Goal: Use online tool/utility: Use online tool/utility

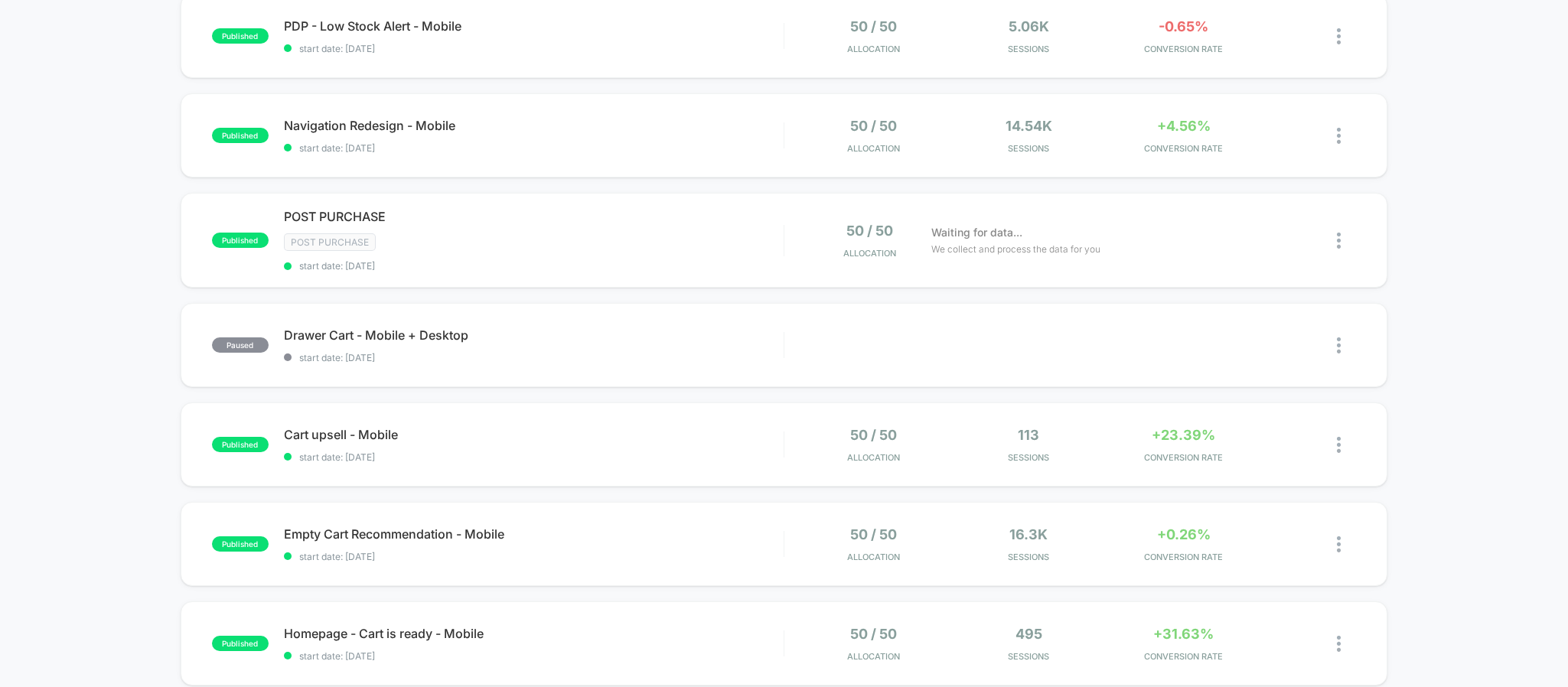
scroll to position [803, 0]
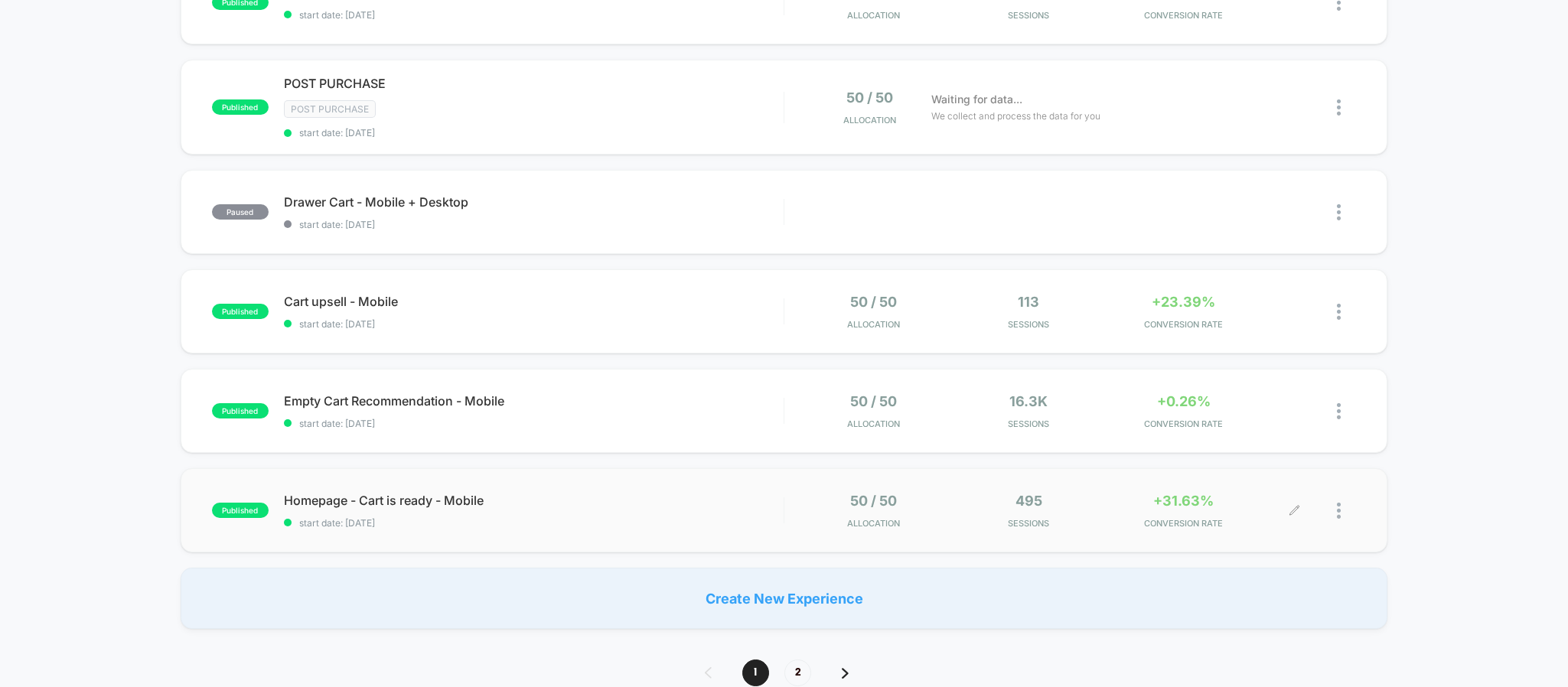
click at [1299, 510] on icon at bounding box center [1294, 510] width 11 height 11
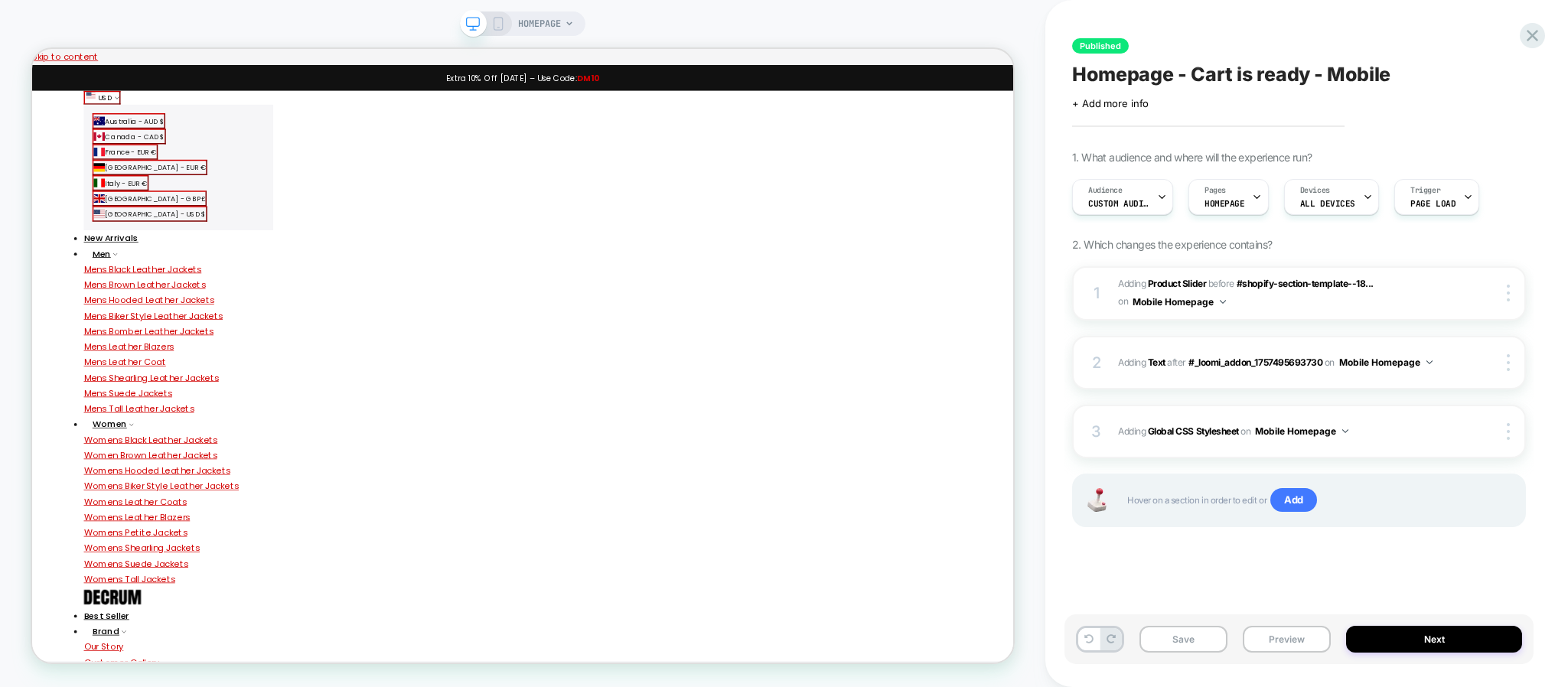
click at [495, 18] on icon at bounding box center [498, 24] width 13 height 13
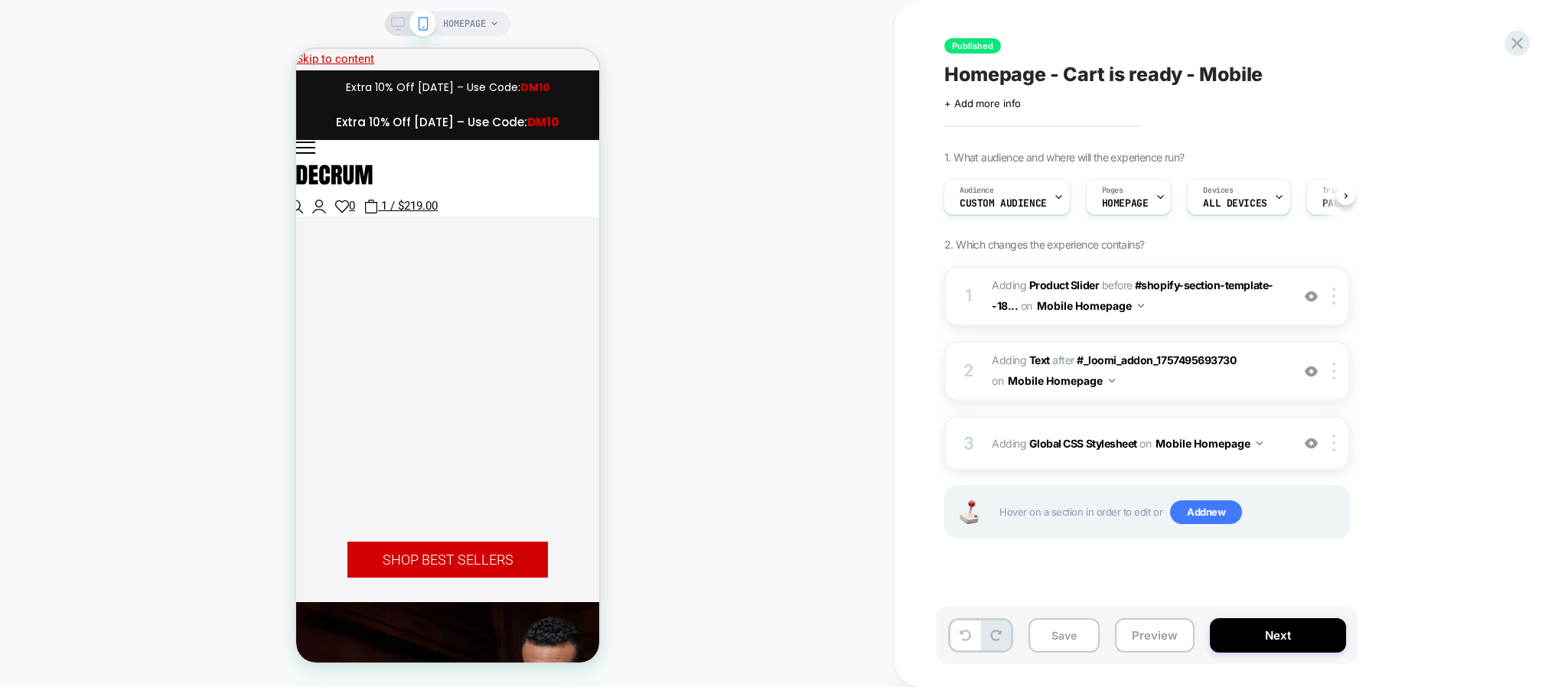
scroll to position [0, 2]
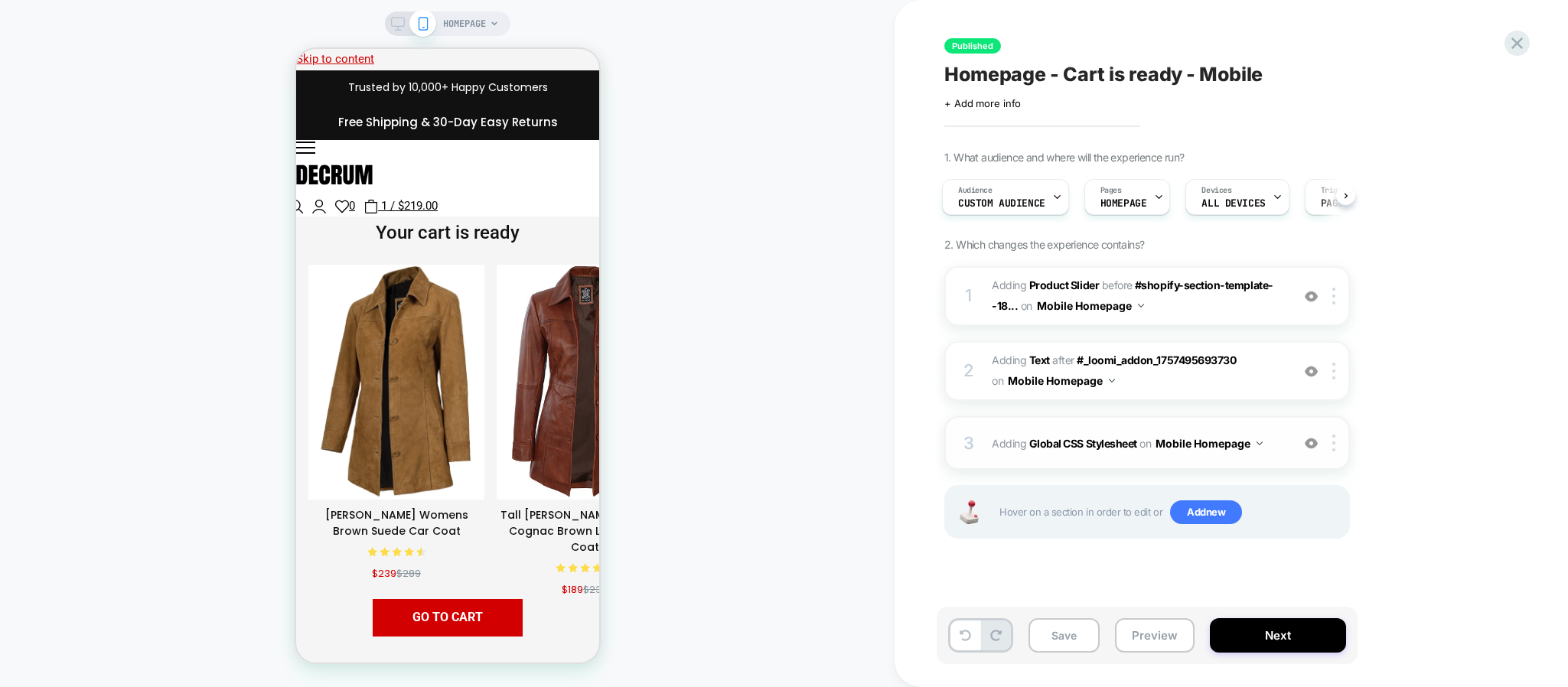
click at [1305, 446] on img at bounding box center [1311, 443] width 13 height 13
click at [1315, 365] on img at bounding box center [1311, 372] width 13 height 13
click at [1235, 374] on span "#_loomi_addon_1757495858154 Adding Text AFTER #_loomi_addon_1757495693730 #_loo…" at bounding box center [1137, 371] width 292 height 41
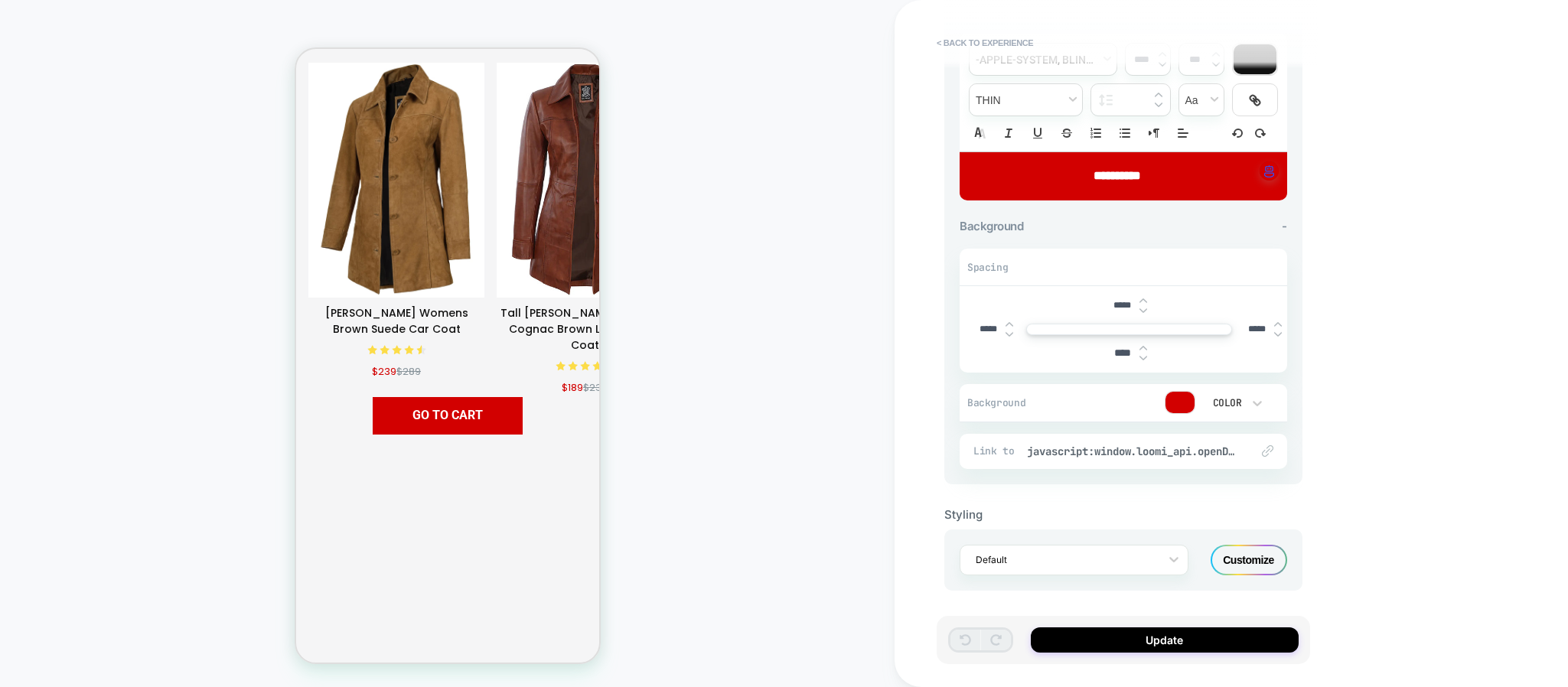
scroll to position [165, 0]
click at [1133, 449] on span "javascript:window.loomi_api.openDrawer()" at bounding box center [1131, 449] width 208 height 13
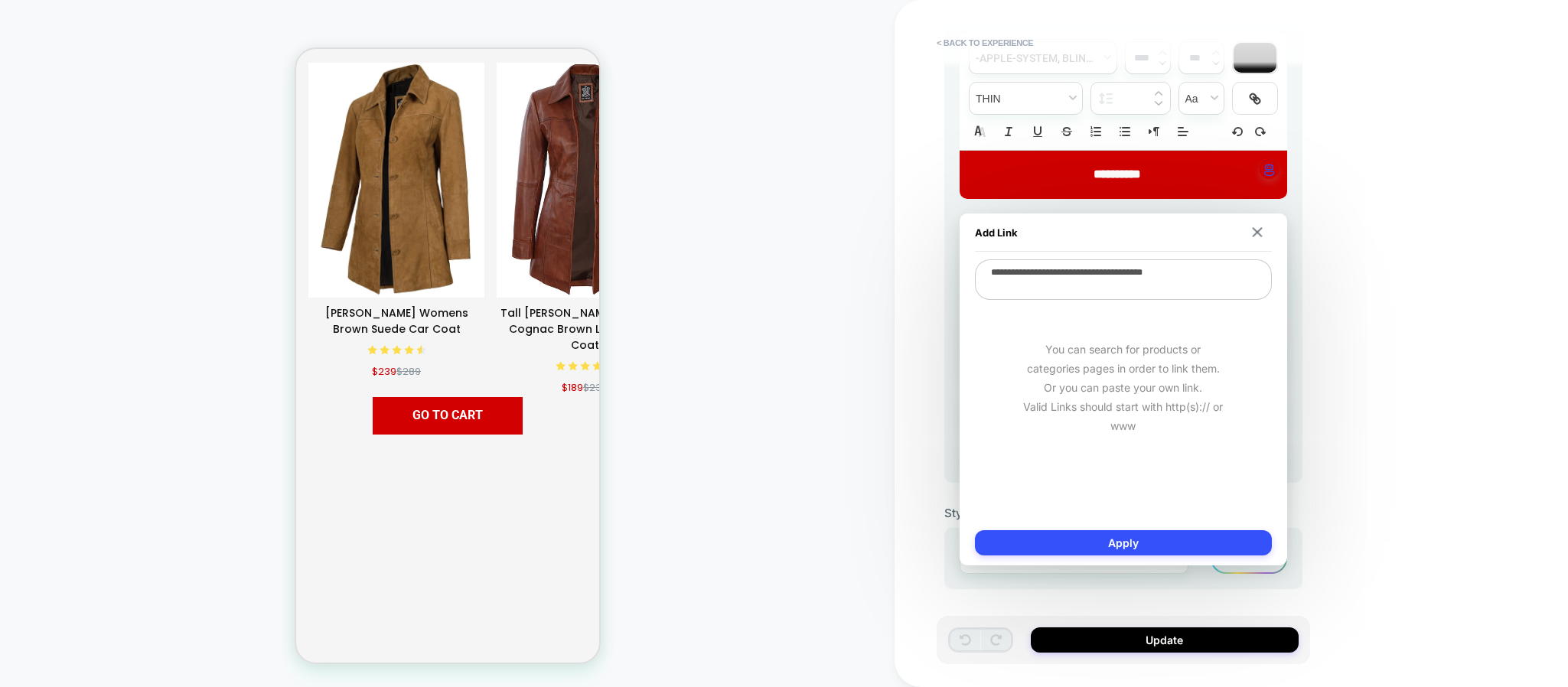
click at [1077, 266] on textarea "**********" at bounding box center [1123, 279] width 297 height 41
click at [1256, 232] on img at bounding box center [1256, 232] width 10 height 10
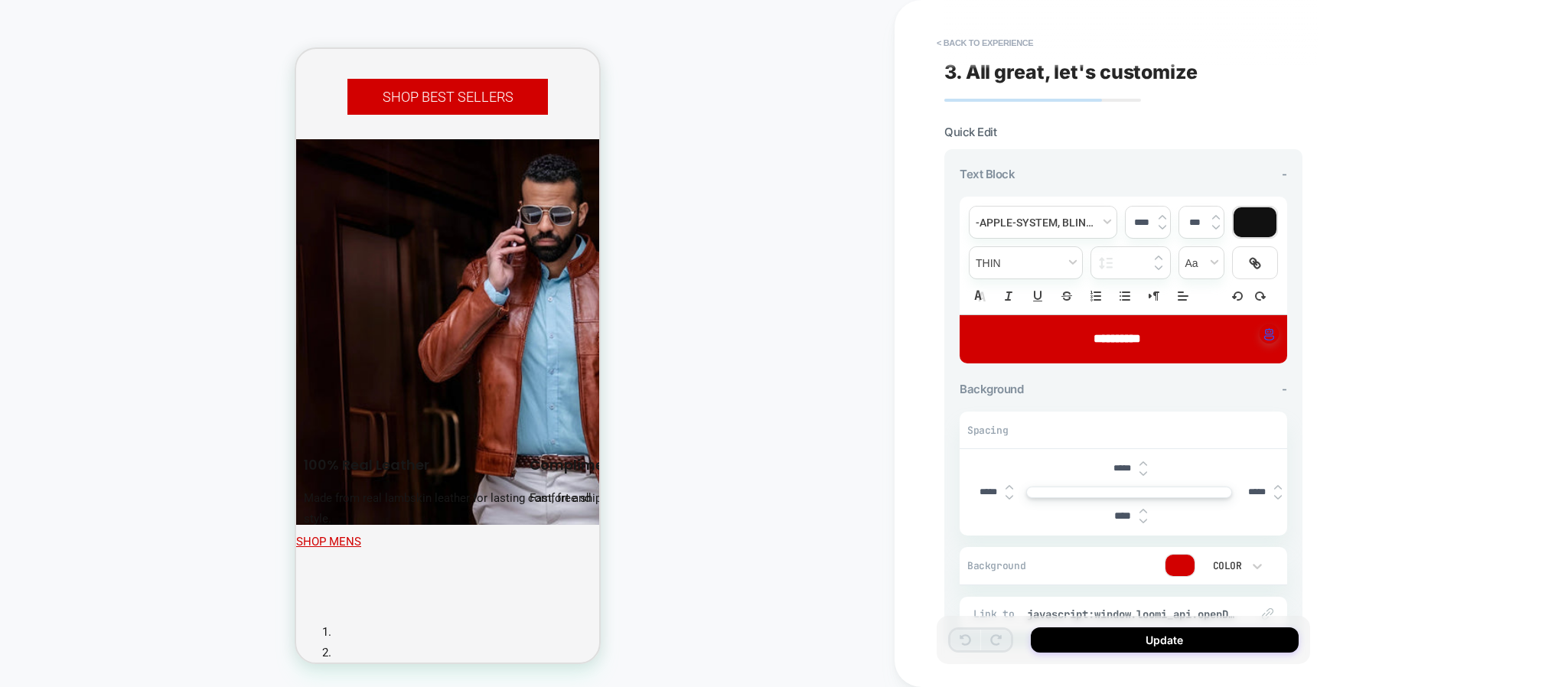
scroll to position [0, 0]
